Goal: Information Seeking & Learning: Learn about a topic

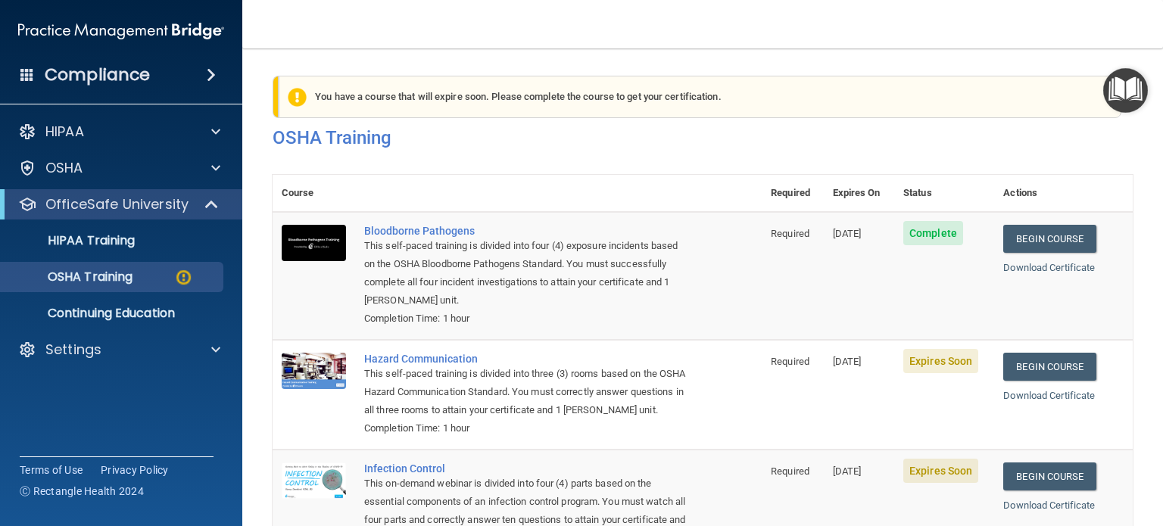
scroll to position [221, 0]
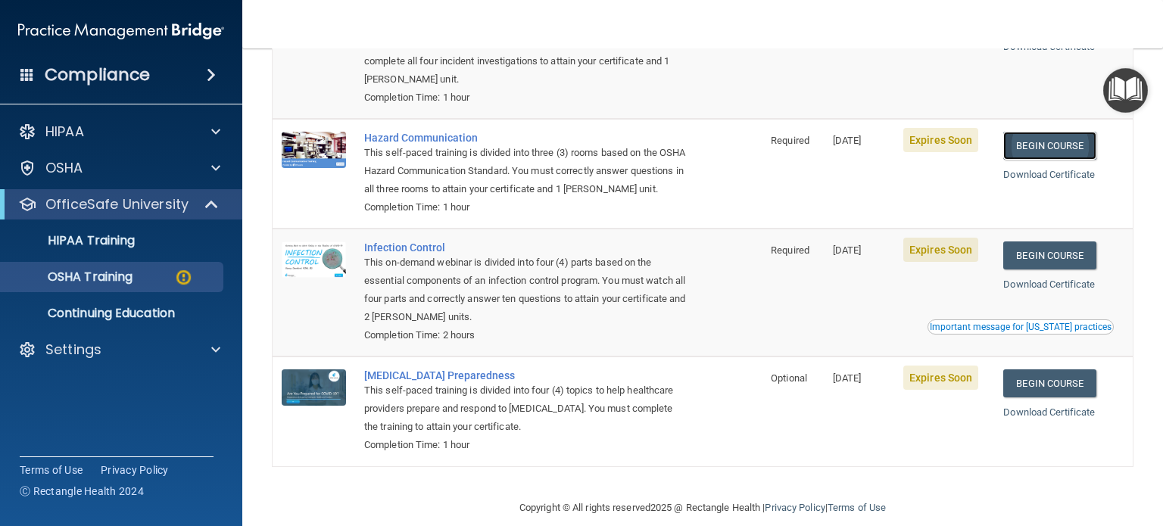
click at [1082, 140] on link "Begin Course" at bounding box center [1050, 146] width 92 height 28
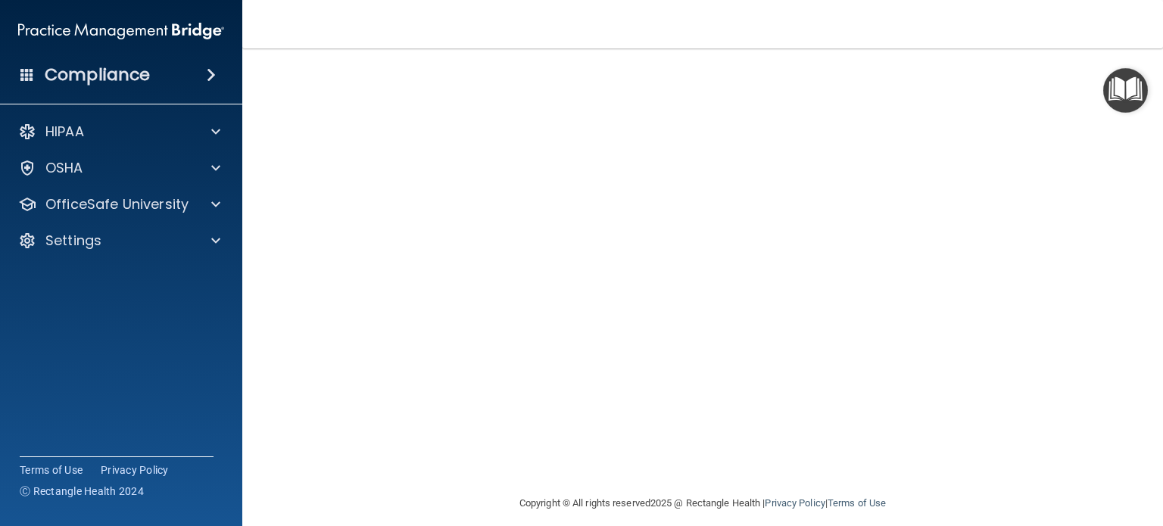
scroll to position [42, 0]
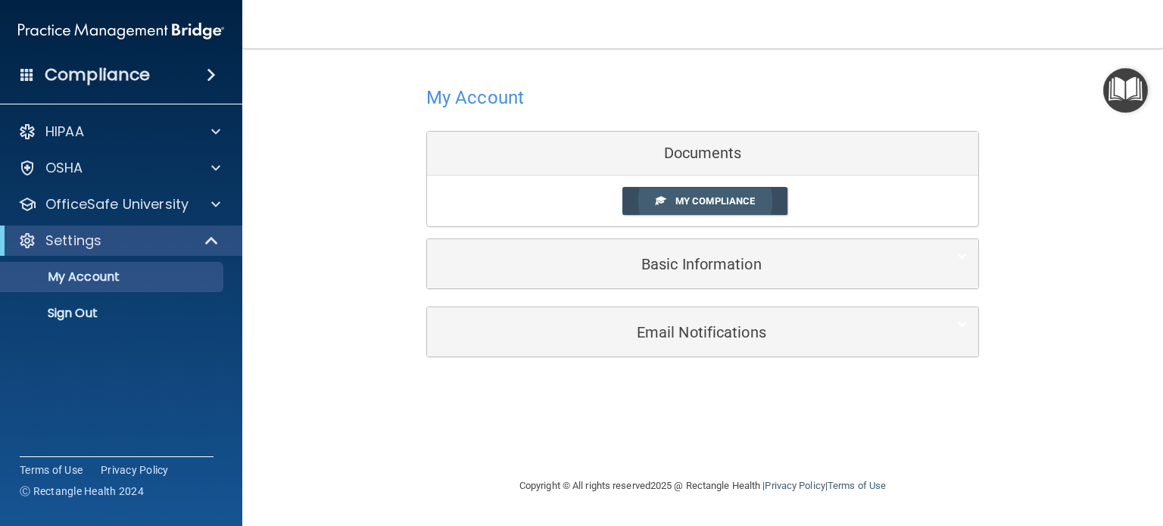
click at [751, 196] on span "My Compliance" at bounding box center [716, 200] width 80 height 11
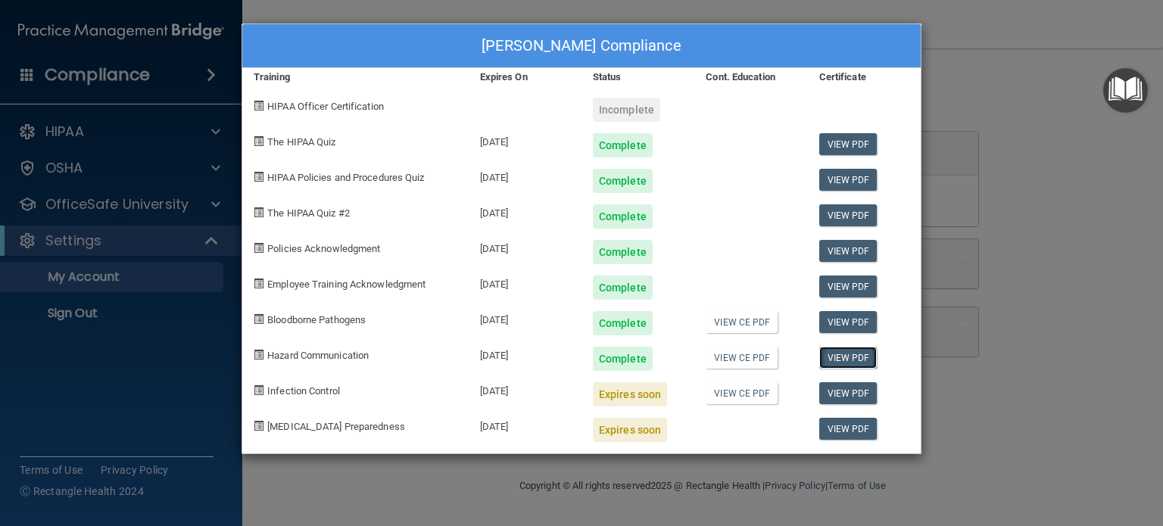
click at [854, 358] on link "View PDF" at bounding box center [849, 358] width 58 height 22
click at [261, 390] on span at bounding box center [259, 391] width 10 height 10
click at [99, 235] on div "Beth Higgins's Compliance Training Expires On Status Cont. Education Certificat…" at bounding box center [581, 263] width 1163 height 526
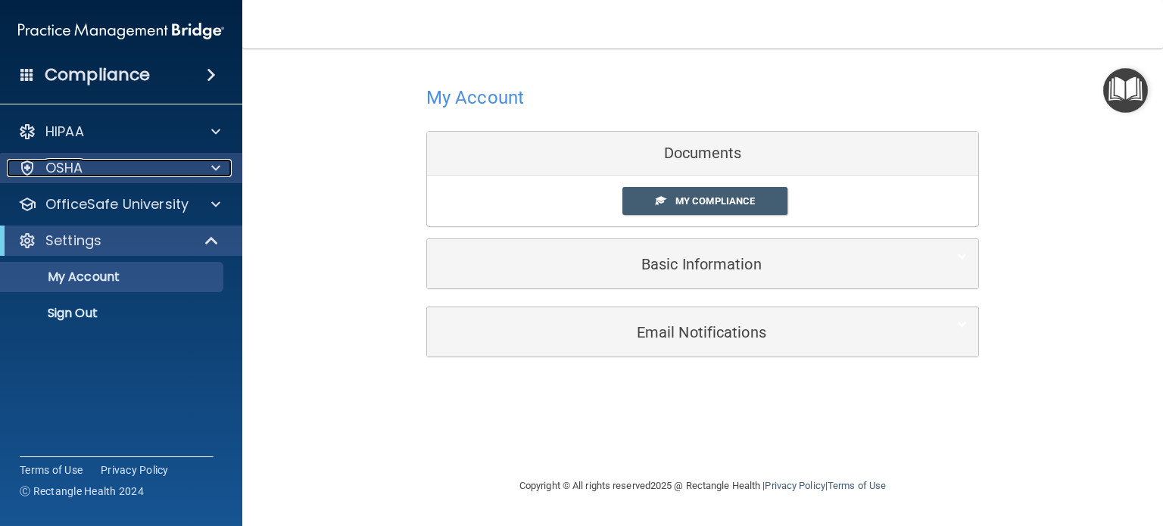
click at [212, 163] on span at bounding box center [215, 168] width 9 height 18
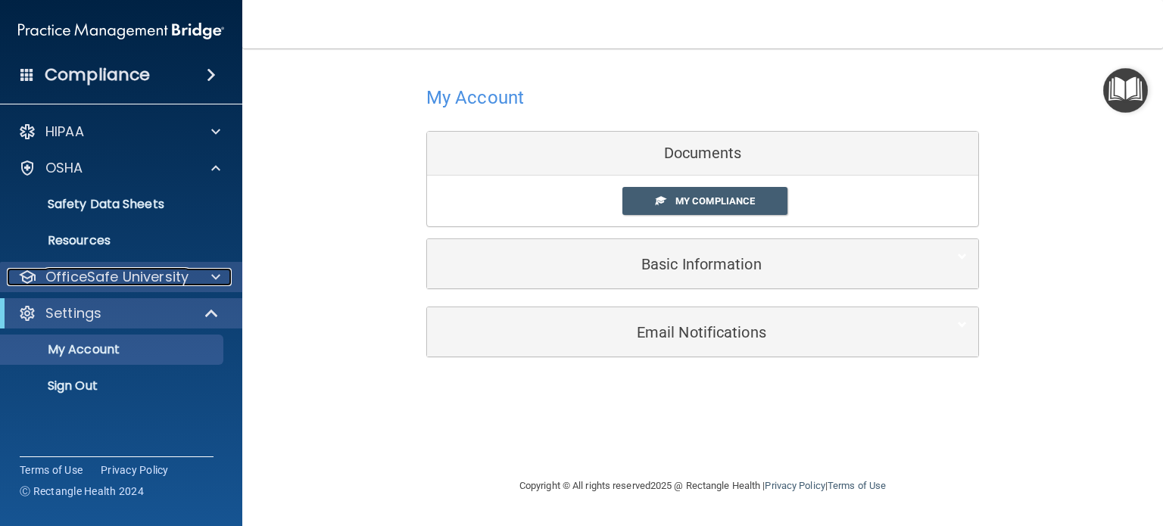
click at [112, 269] on p "OfficeSafe University" at bounding box center [116, 277] width 143 height 18
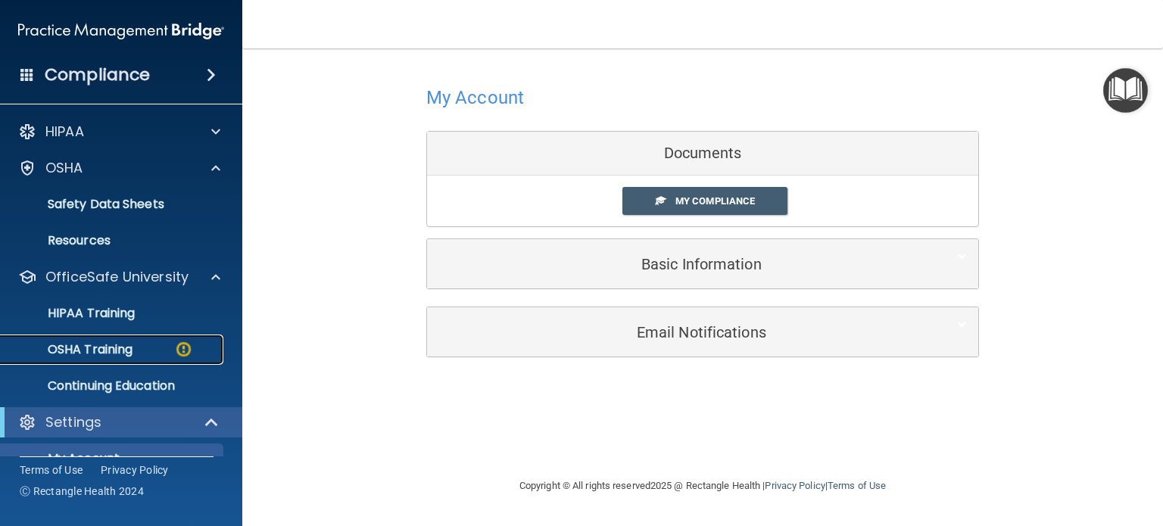
click at [97, 346] on p "OSHA Training" at bounding box center [71, 349] width 123 height 15
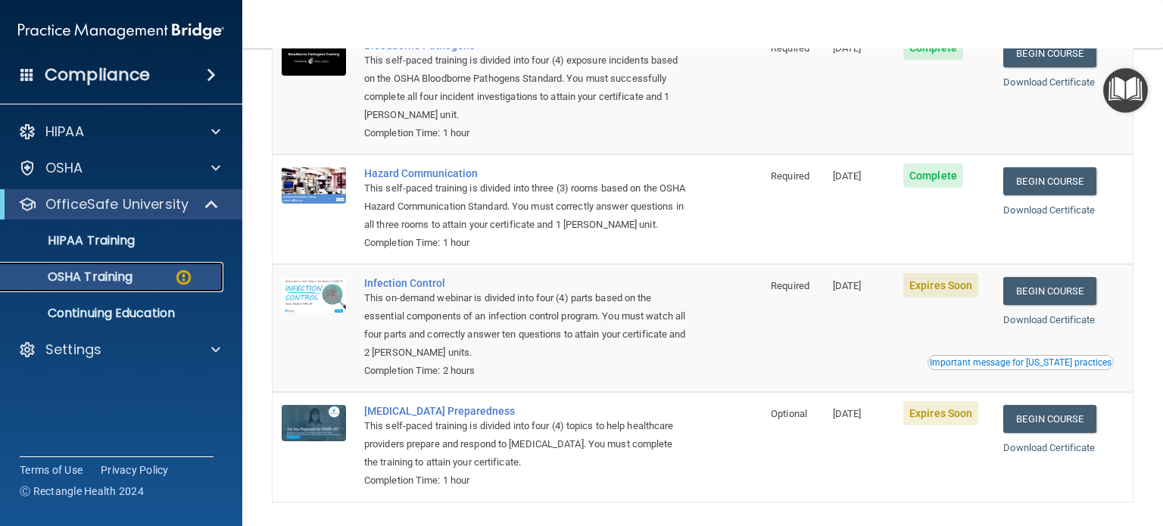
scroll to position [217, 0]
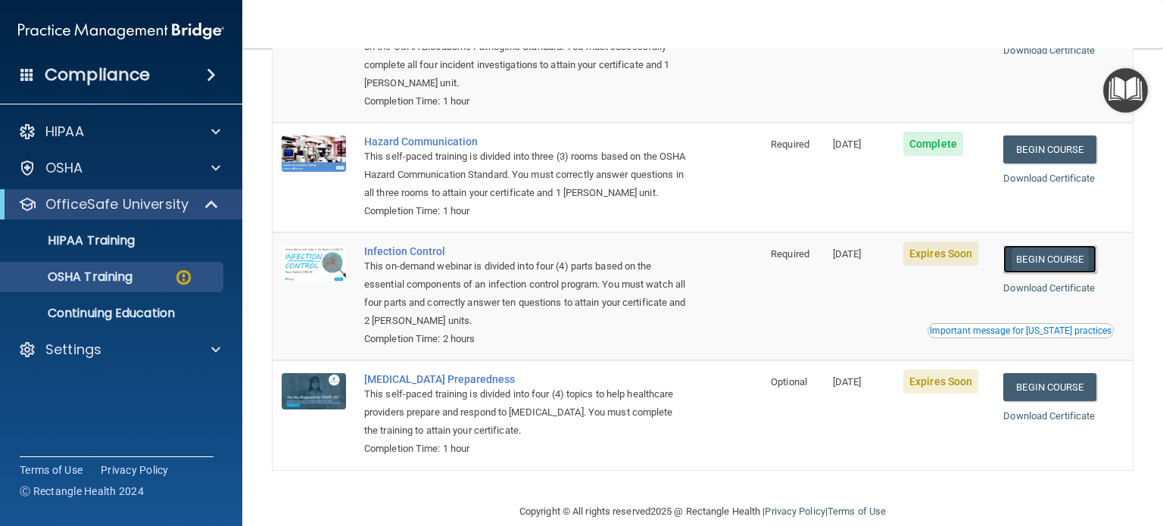
click at [1059, 273] on link "Begin Course" at bounding box center [1050, 259] width 92 height 28
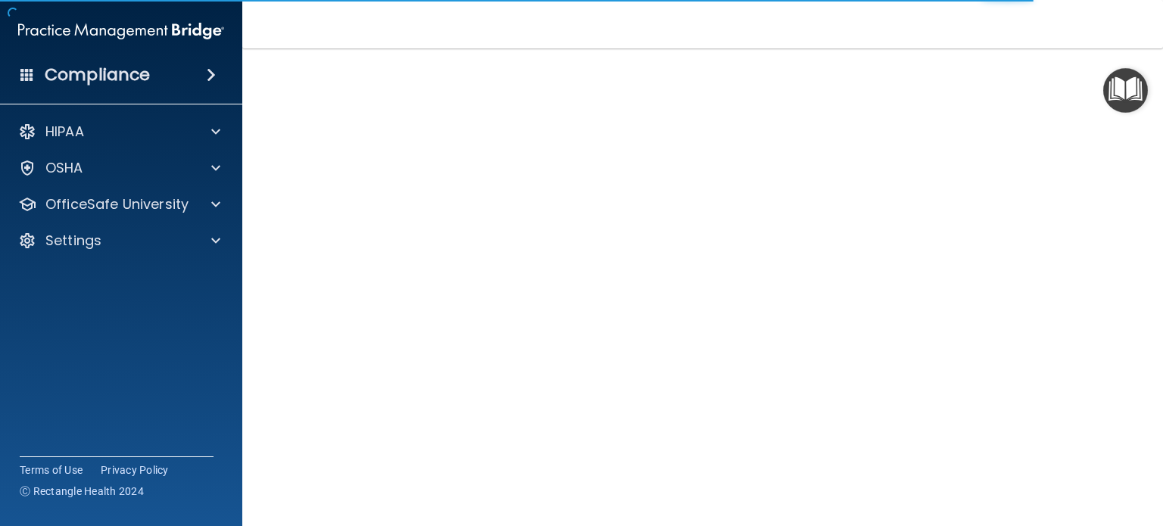
scroll to position [66, 0]
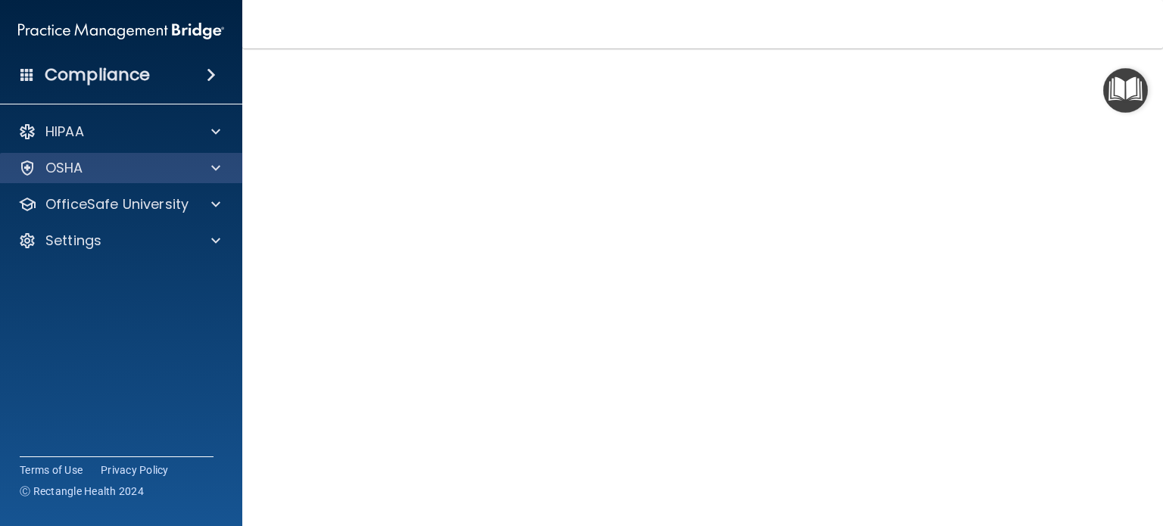
click at [213, 155] on div "OSHA" at bounding box center [121, 168] width 243 height 30
click at [216, 170] on span at bounding box center [215, 168] width 9 height 18
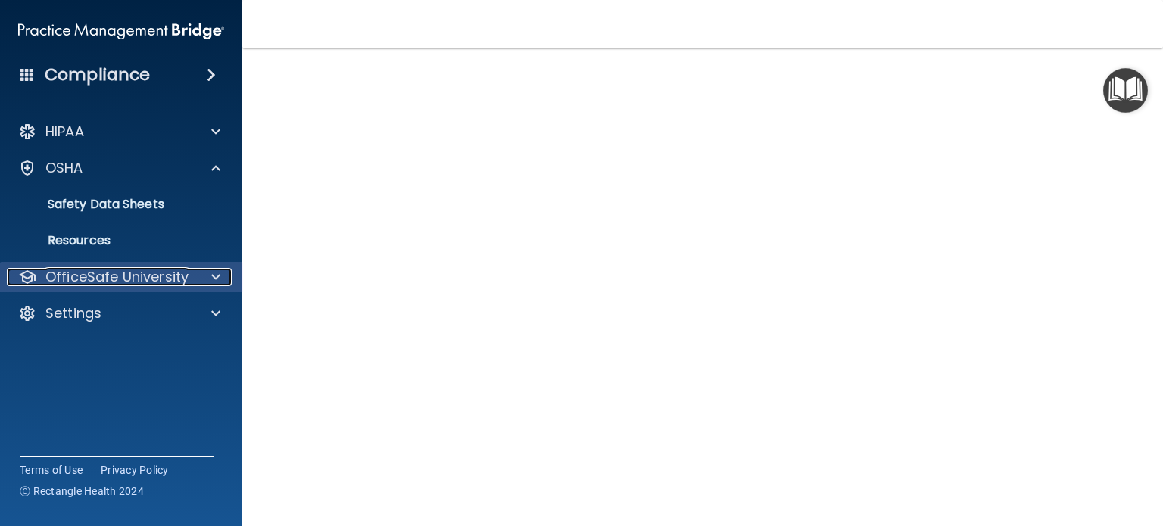
click at [145, 268] on p "OfficeSafe University" at bounding box center [116, 277] width 143 height 18
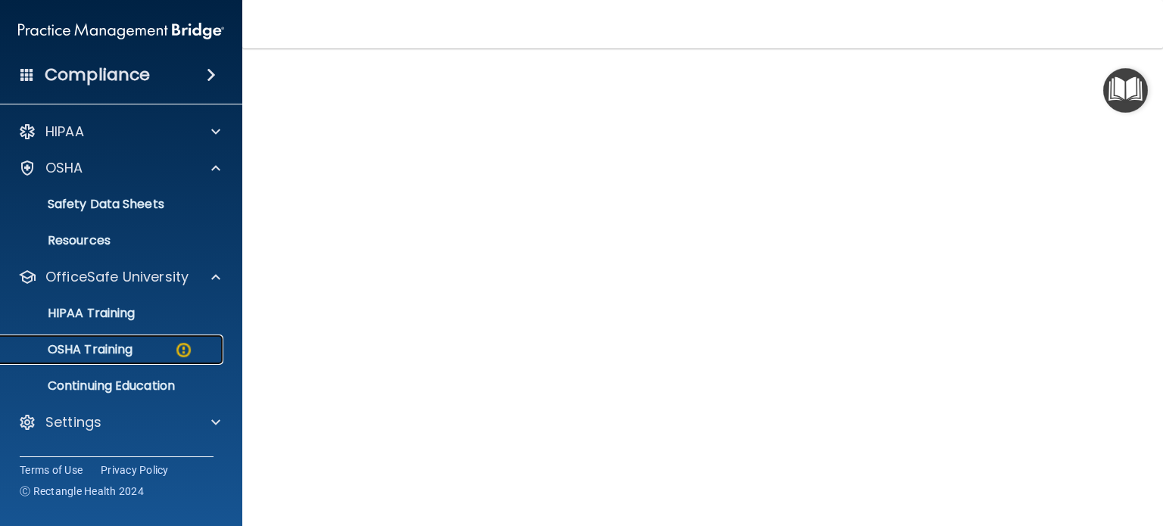
click at [145, 351] on div "OSHA Training" at bounding box center [113, 349] width 207 height 15
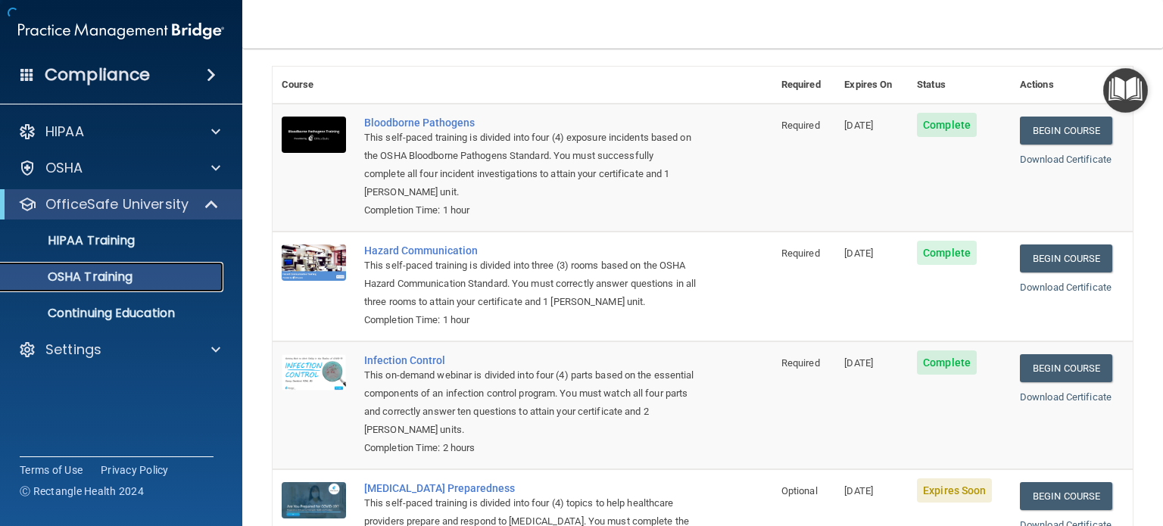
scroll to position [161, 0]
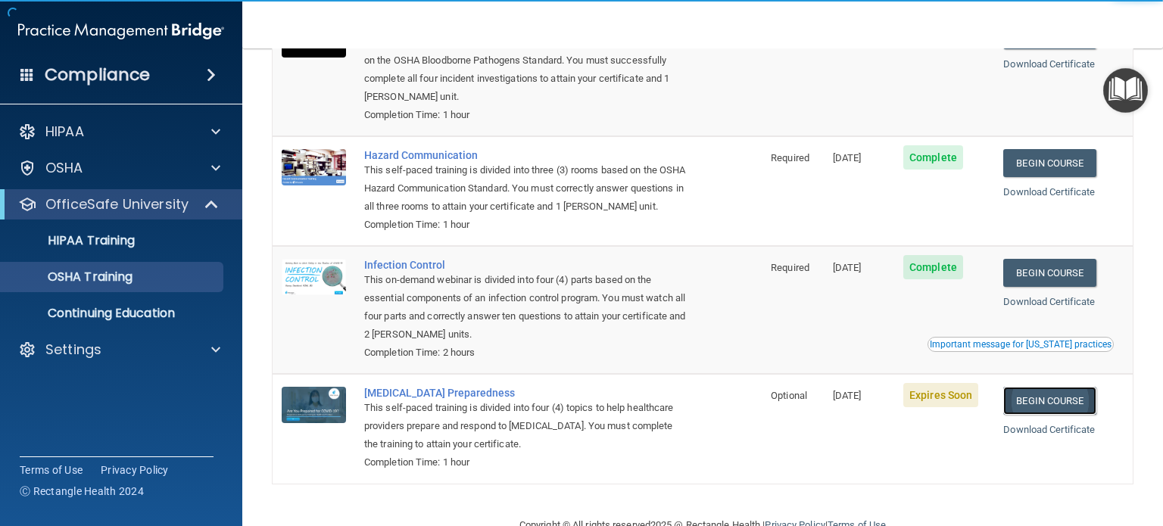
click at [1050, 415] on link "Begin Course" at bounding box center [1050, 401] width 92 height 28
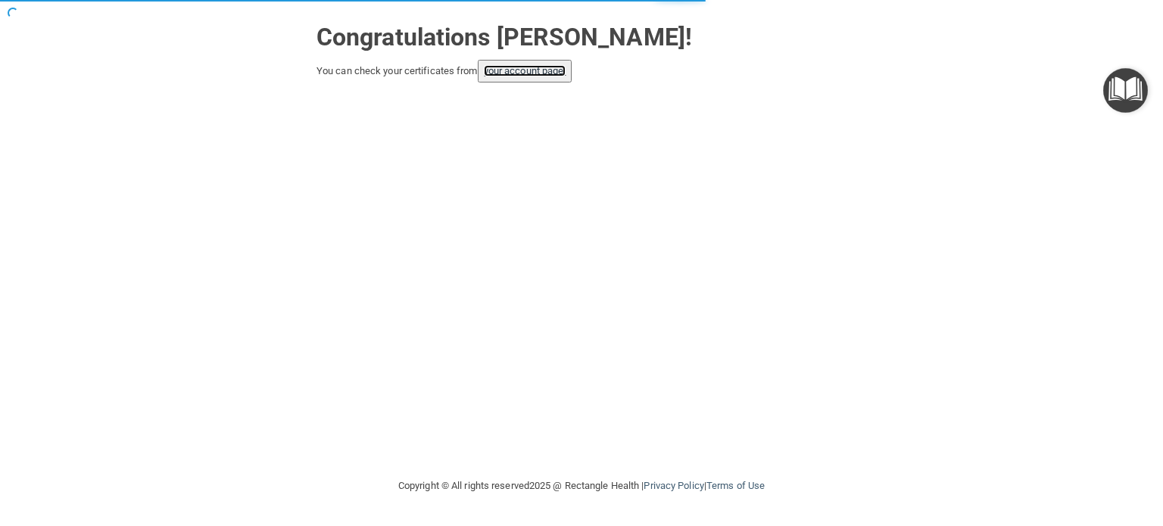
click at [532, 73] on link "your account page!" at bounding box center [525, 70] width 83 height 11
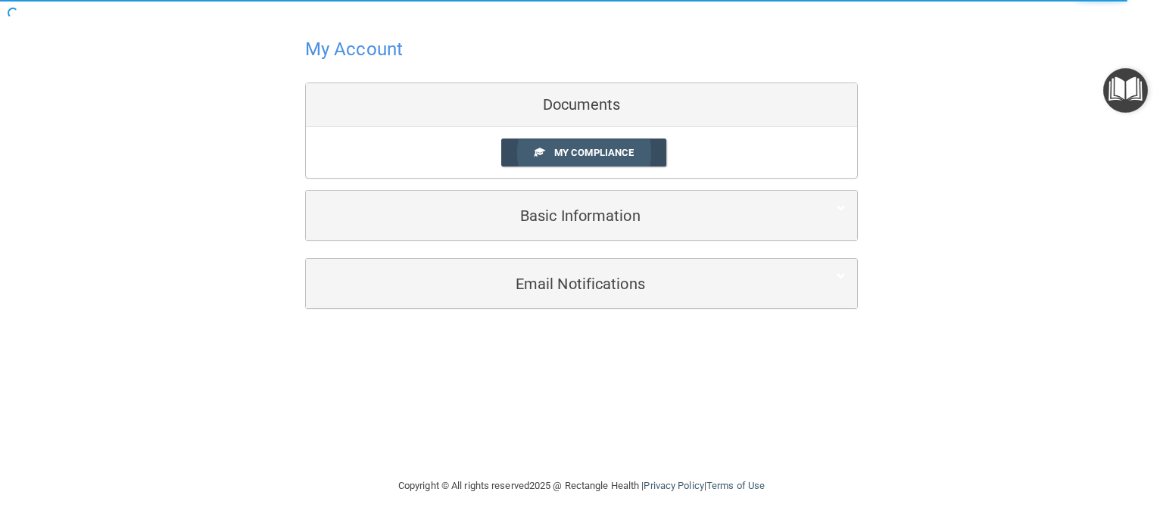
click at [627, 147] on span "My Compliance" at bounding box center [594, 152] width 80 height 11
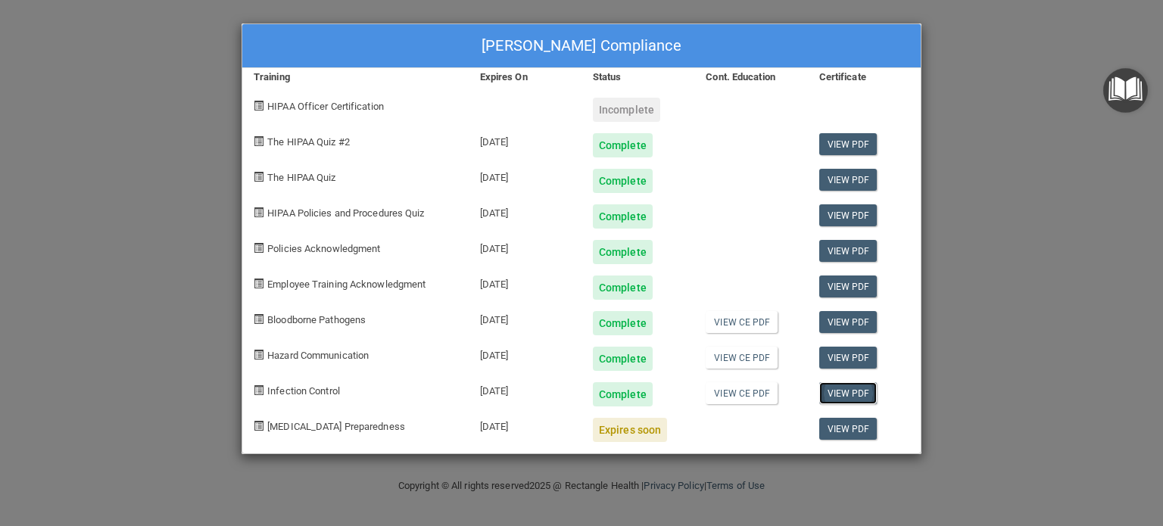
click at [826, 387] on link "View PDF" at bounding box center [849, 394] width 58 height 22
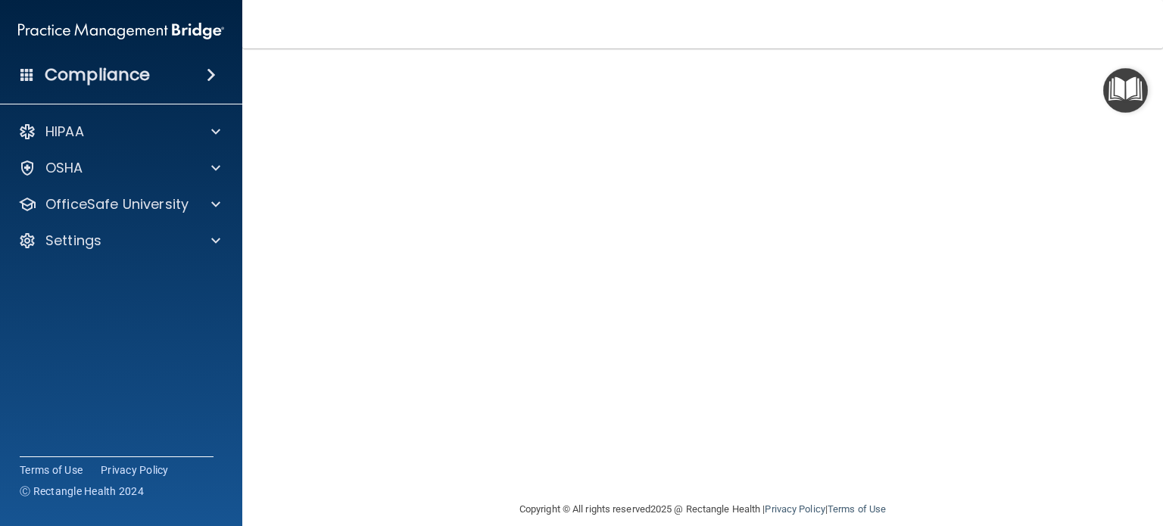
scroll to position [8, 0]
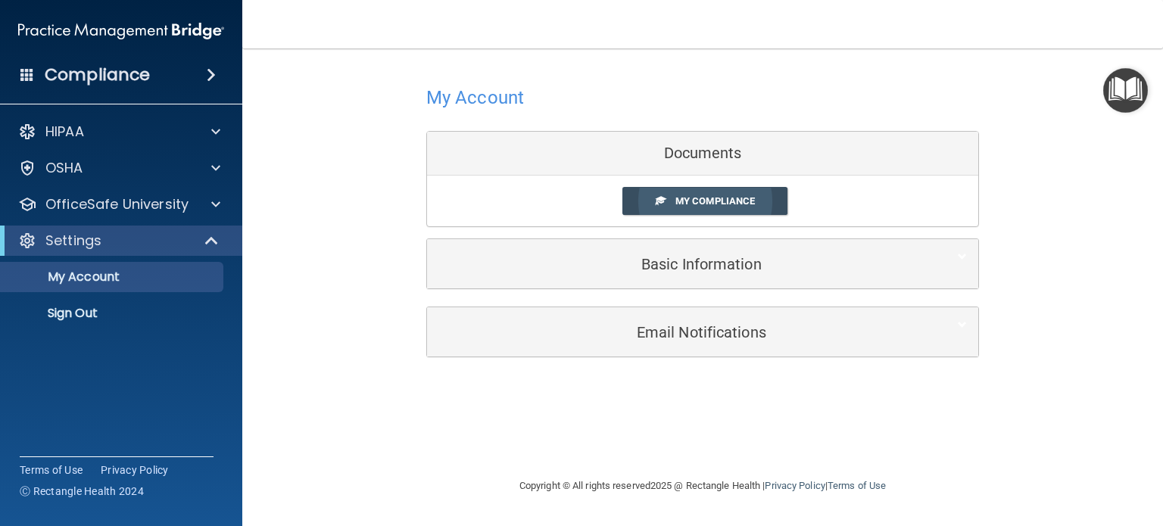
click at [703, 197] on span "My Compliance" at bounding box center [716, 200] width 80 height 11
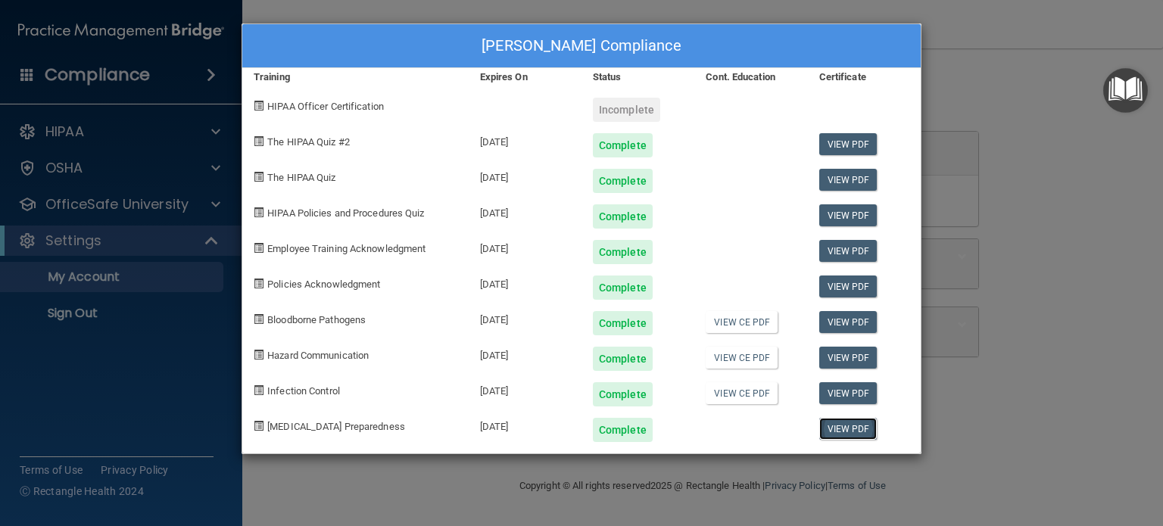
click at [845, 432] on link "View PDF" at bounding box center [849, 429] width 58 height 22
click at [128, 205] on div "[PERSON_NAME] Compliance Training Expires On Status Cont. Education Certificate…" at bounding box center [581, 263] width 1163 height 526
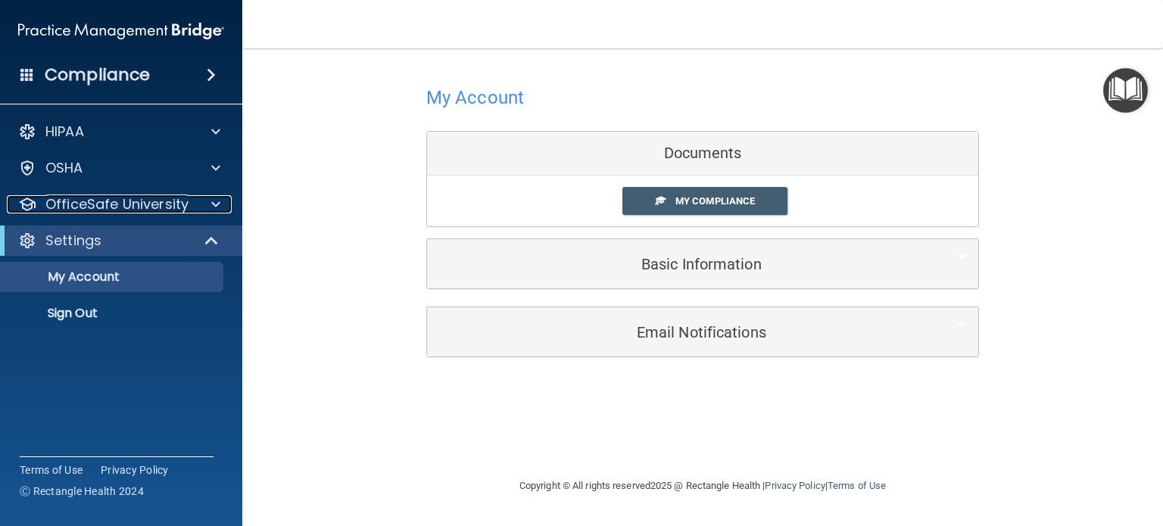
click at [128, 205] on p "OfficeSafe University" at bounding box center [116, 204] width 143 height 18
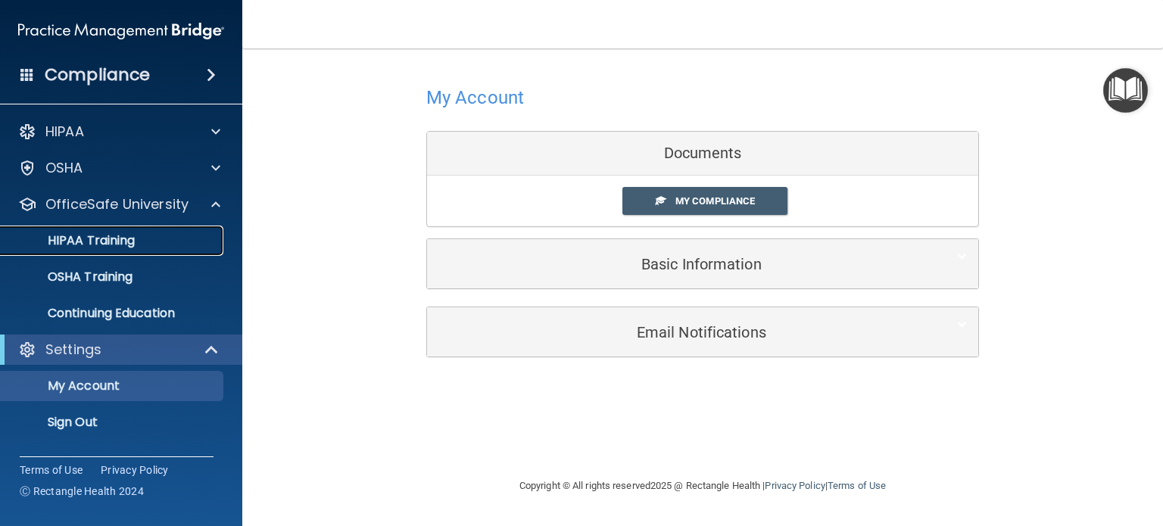
click at [113, 241] on p "HIPAA Training" at bounding box center [72, 240] width 125 height 15
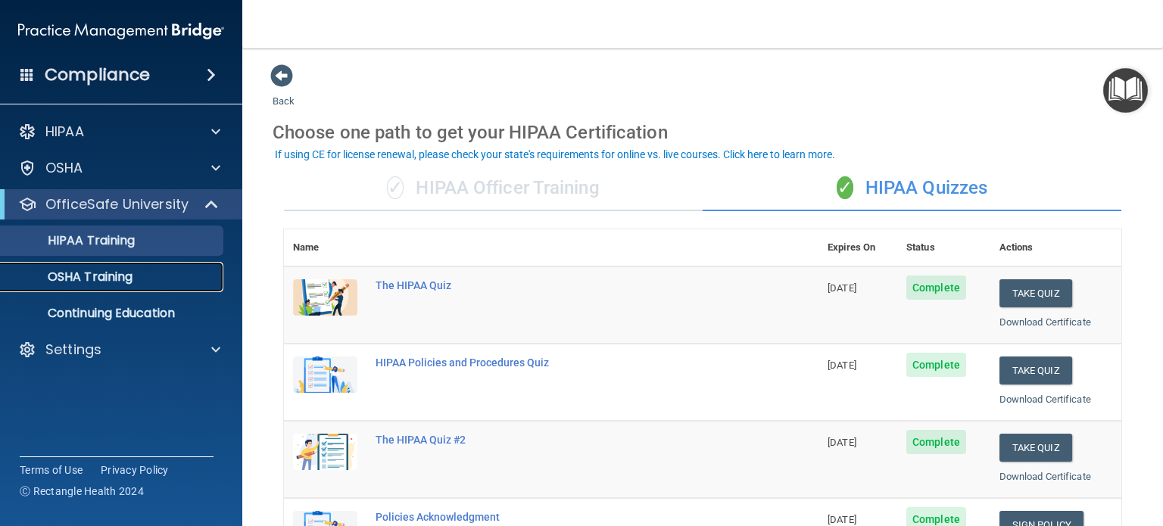
click at [115, 267] on link "OSHA Training" at bounding box center [104, 277] width 239 height 30
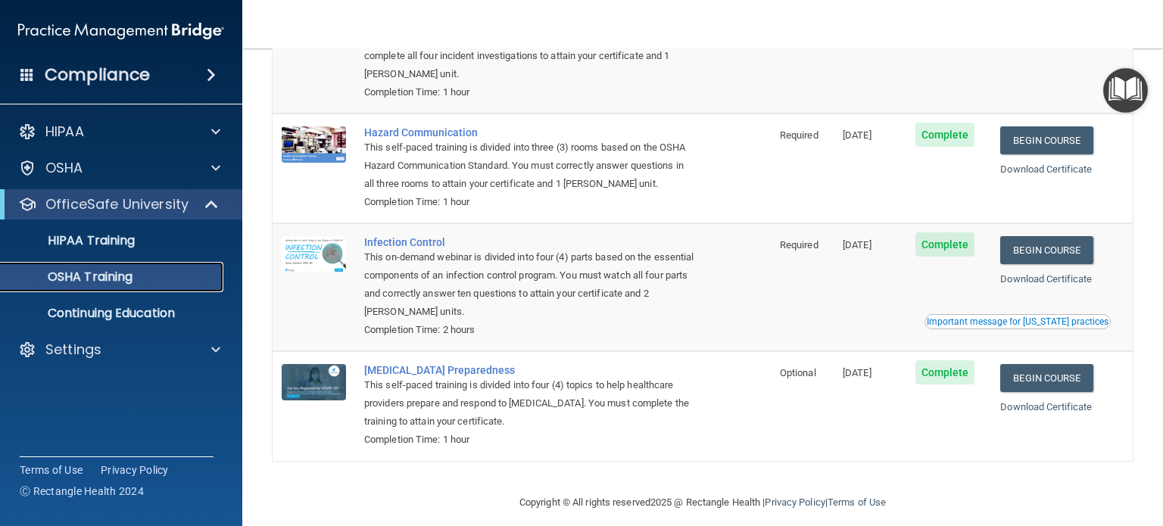
scroll to position [199, 0]
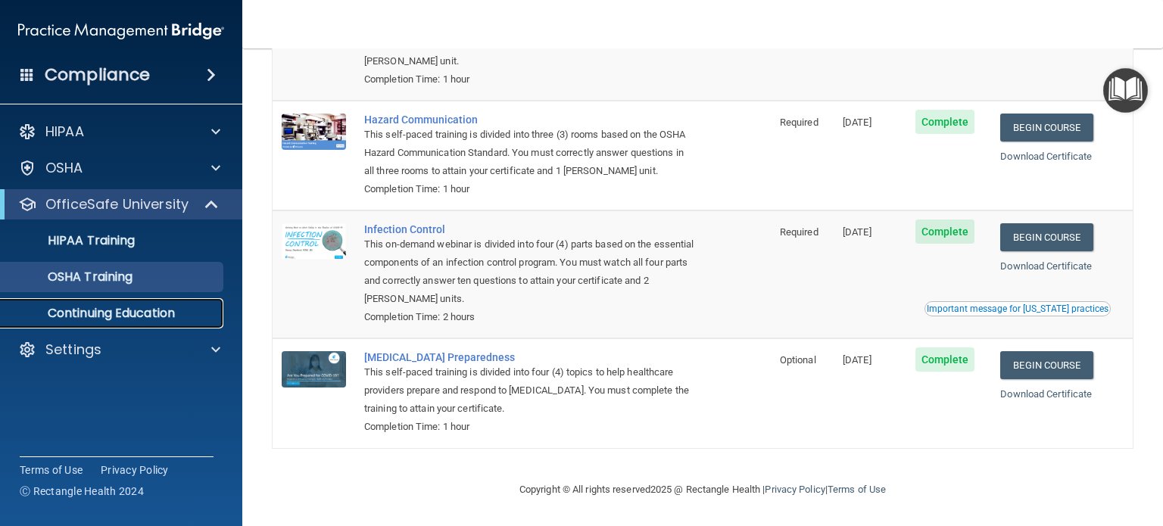
click at [139, 311] on p "Continuing Education" at bounding box center [113, 313] width 207 height 15
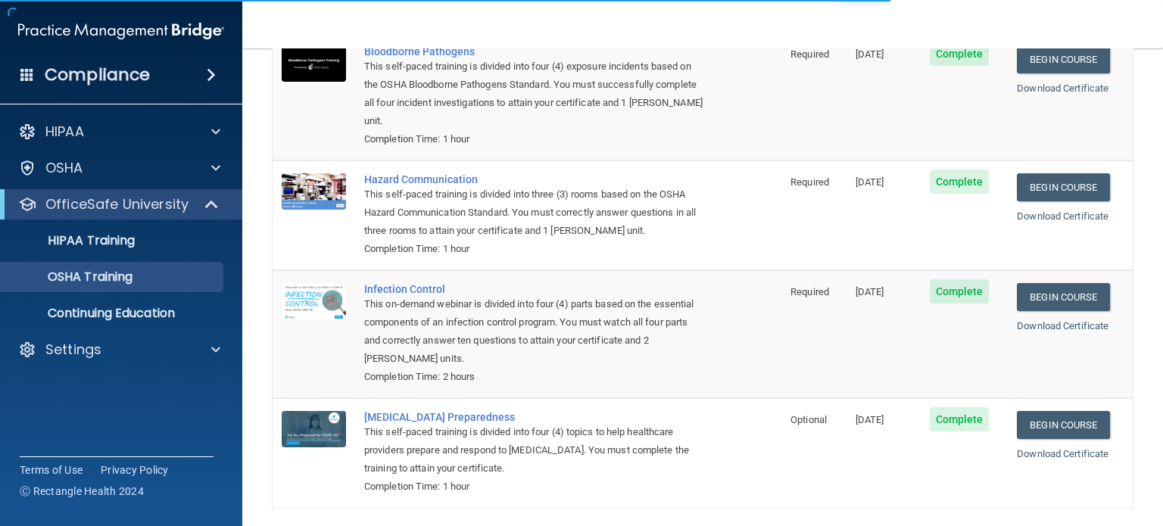
scroll to position [199, 0]
